Goal: Navigation & Orientation: Find specific page/section

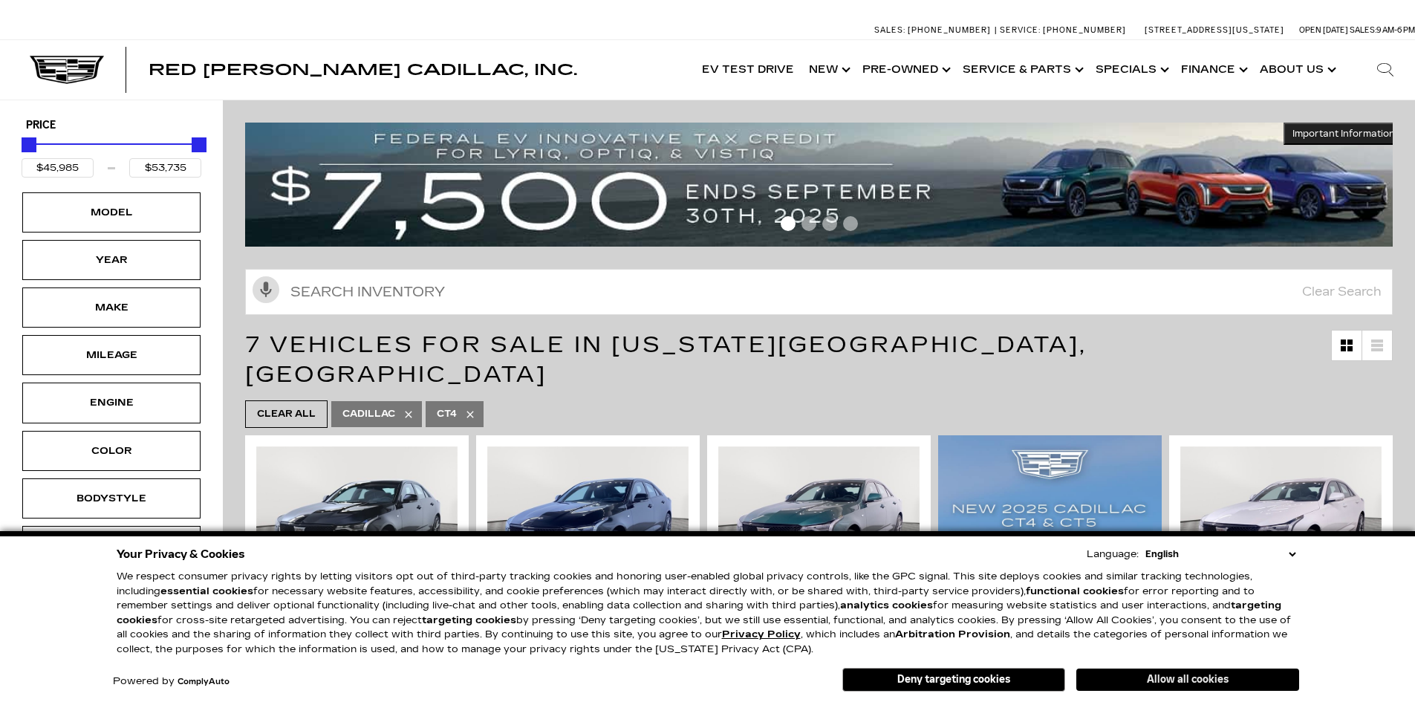
click at [1135, 681] on button "Allow all cookies" at bounding box center [1188, 680] width 223 height 22
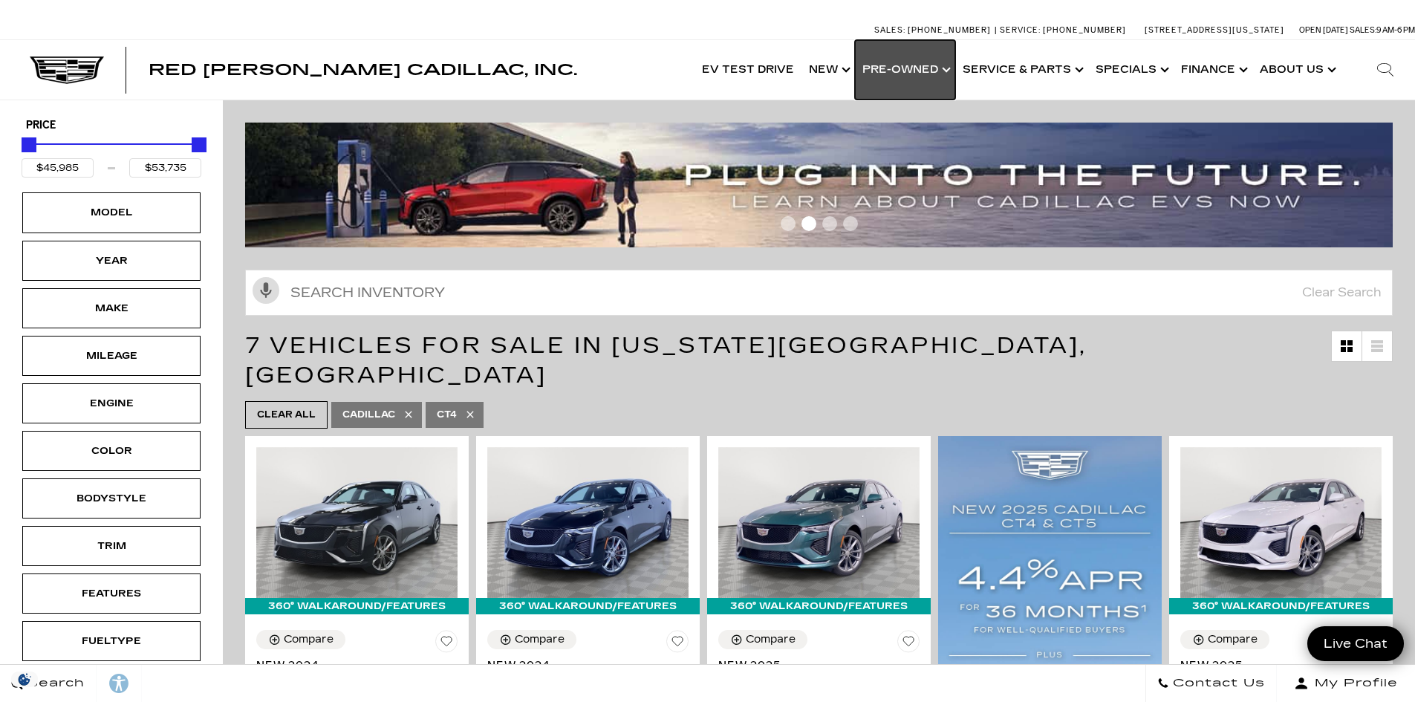
click at [893, 67] on link "Show Pre-Owned" at bounding box center [905, 69] width 100 height 59
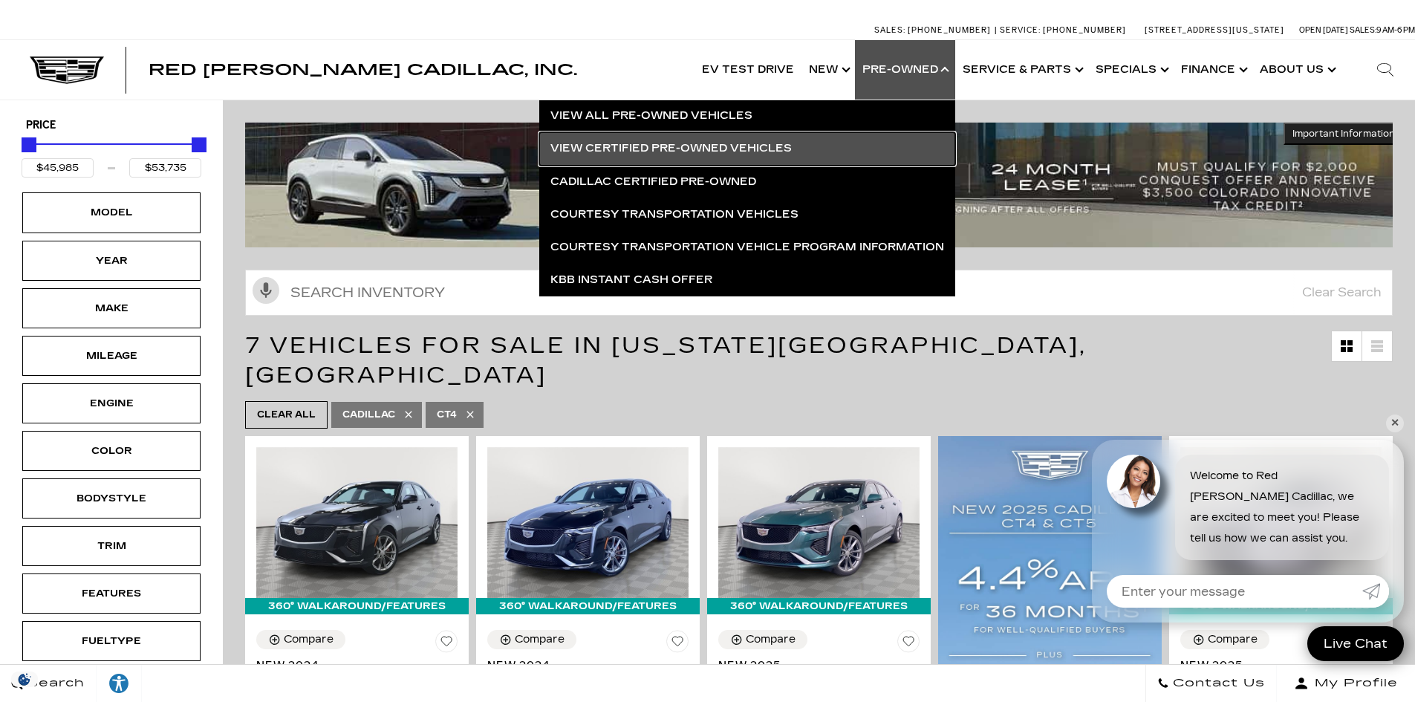
click at [639, 140] on link "View Certified Pre-Owned Vehicles" at bounding box center [747, 148] width 416 height 33
